Goal: Find specific page/section: Find specific page/section

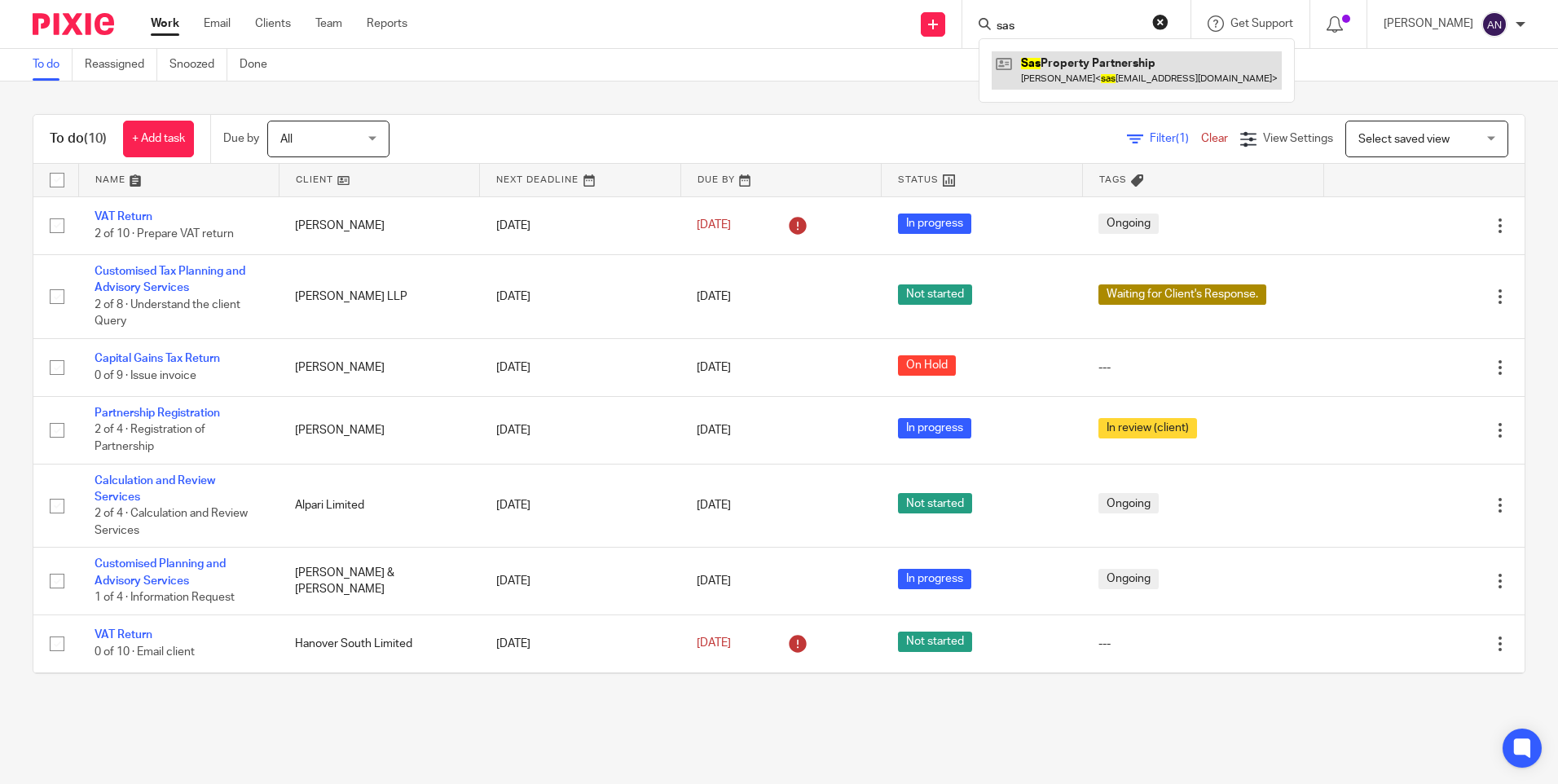
type input "sas"
click at [1061, 71] on link at bounding box center [1136, 70] width 290 height 37
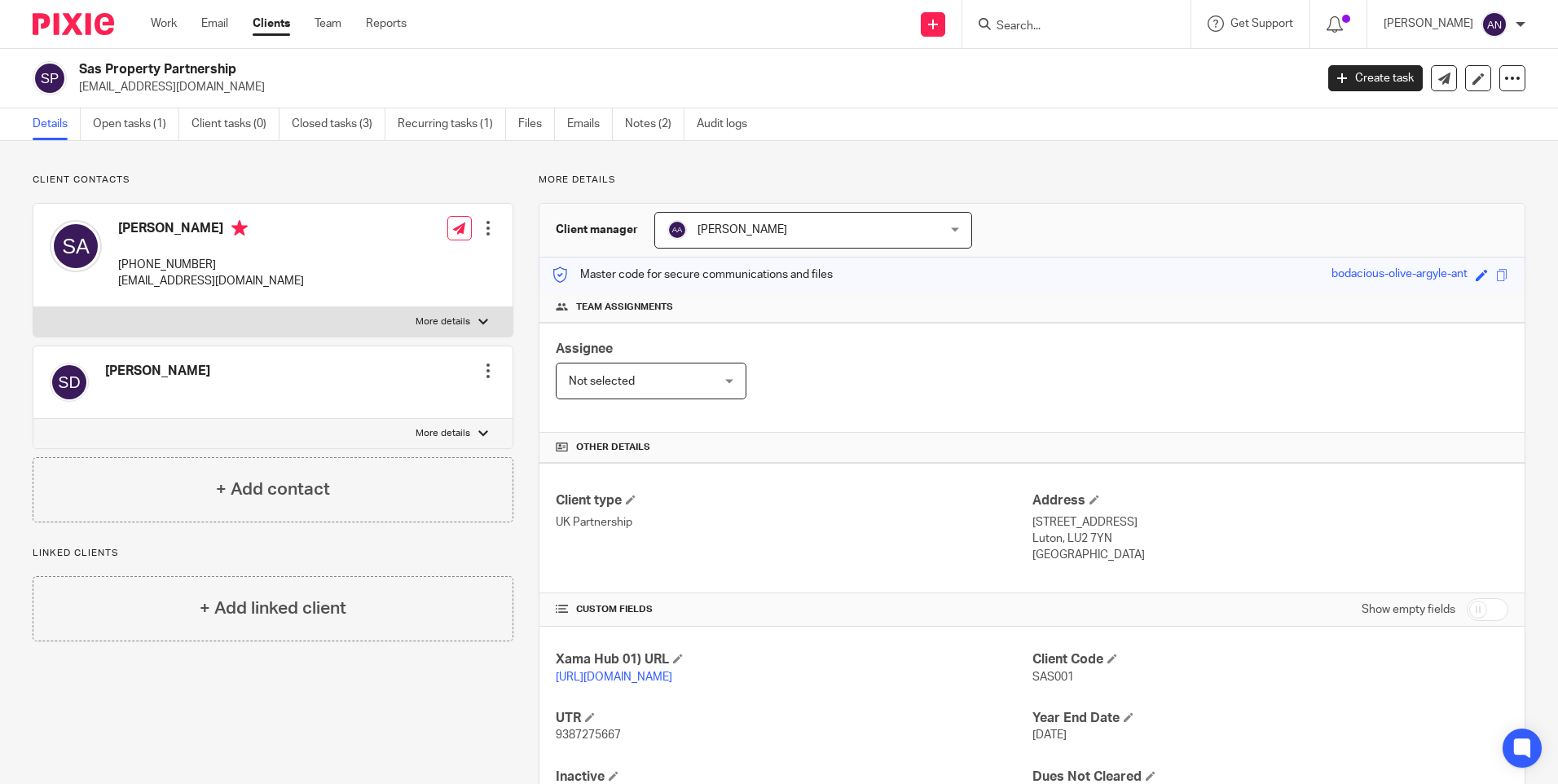
click at [1077, 194] on div "More details Client manager Arpana Adhikari Arpana Adhikari Aarshika Awale Aayu…" at bounding box center [1019, 500] width 1012 height 653
click at [1125, 192] on div "More details Client manager Arpana Adhikari Arpana Adhikari Aarshika Awale Aayu…" at bounding box center [1019, 500] width 1012 height 653
click at [1122, 187] on div "More details Client manager Arpana Adhikari Arpana Adhikari Aarshika Awale Aayu…" at bounding box center [1019, 500] width 1012 height 653
